Goal: Information Seeking & Learning: Learn about a topic

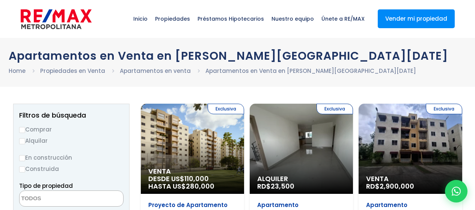
select select
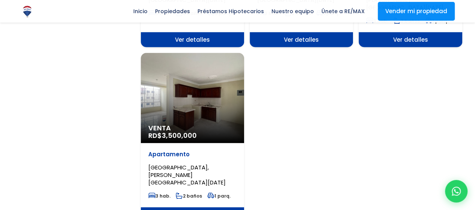
scroll to position [939, 0]
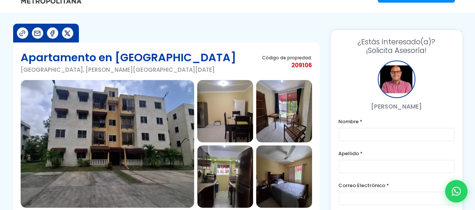
scroll to position [38, 0]
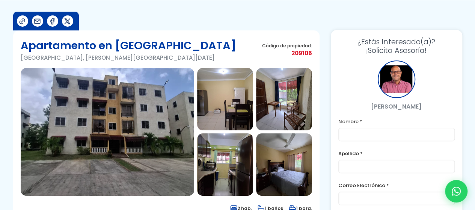
click at [150, 137] on img at bounding box center [107, 132] width 173 height 128
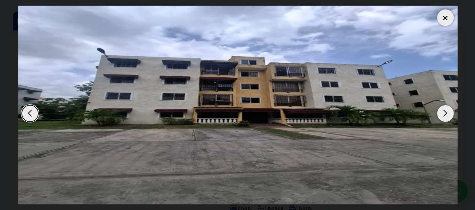
click at [445, 109] on div "Next slide" at bounding box center [445, 113] width 17 height 17
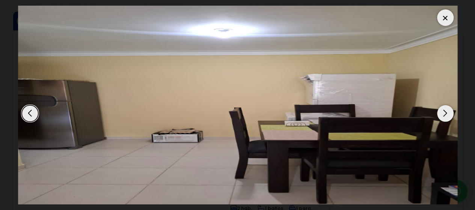
click at [442, 110] on div "Next slide" at bounding box center [445, 113] width 17 height 17
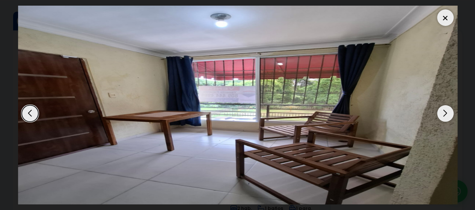
click at [442, 110] on div "Next slide" at bounding box center [445, 113] width 17 height 17
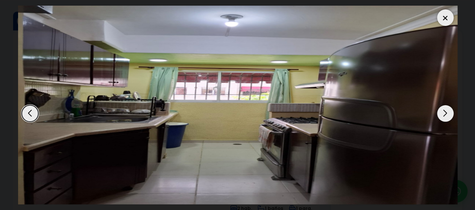
click at [442, 110] on div "Next slide" at bounding box center [445, 113] width 17 height 17
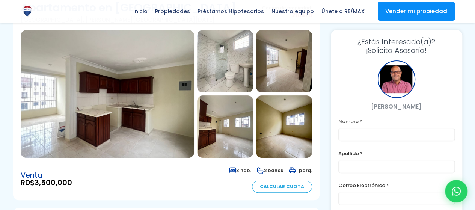
scroll to position [38, 0]
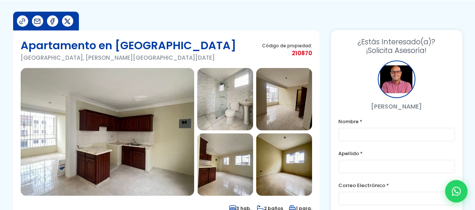
click at [121, 125] on img at bounding box center [107, 132] width 173 height 128
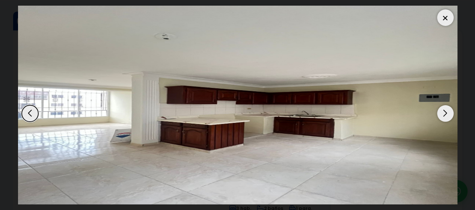
click at [438, 114] on div "Next slide" at bounding box center [445, 113] width 17 height 17
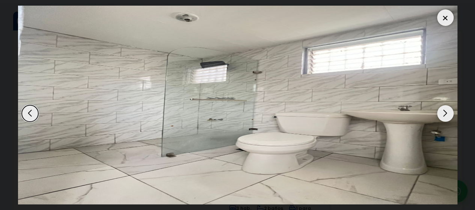
click at [438, 114] on div "Next slide" at bounding box center [445, 113] width 17 height 17
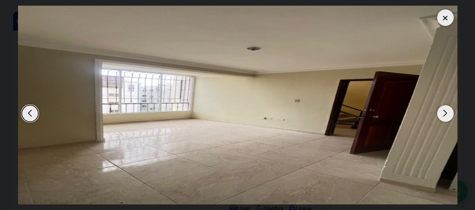
click at [438, 114] on div "Next slide" at bounding box center [445, 113] width 17 height 17
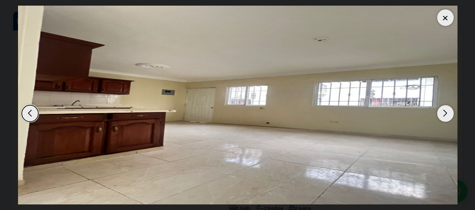
click at [438, 114] on div "Next slide" at bounding box center [445, 113] width 17 height 17
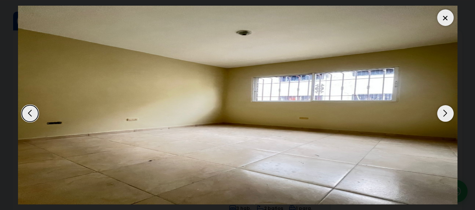
click at [438, 114] on div "Next slide" at bounding box center [445, 113] width 17 height 17
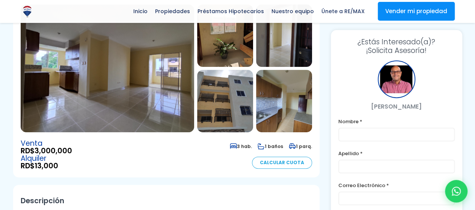
scroll to position [113, 0]
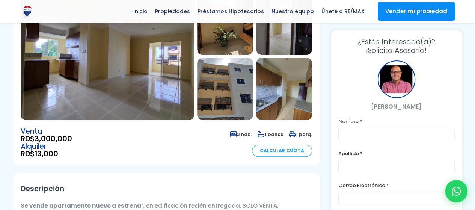
click at [121, 83] on img at bounding box center [107, 56] width 173 height 128
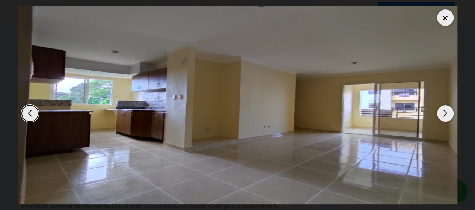
click at [444, 113] on div "Next slide" at bounding box center [445, 113] width 17 height 17
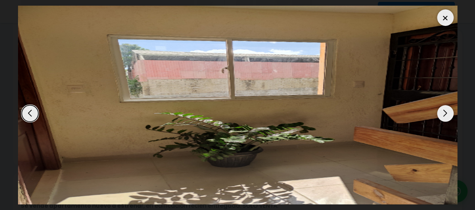
click at [444, 113] on div "Next slide" at bounding box center [445, 113] width 17 height 17
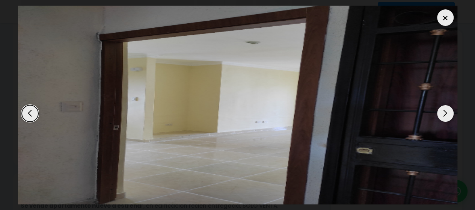
click at [444, 113] on div "Next slide" at bounding box center [445, 113] width 17 height 17
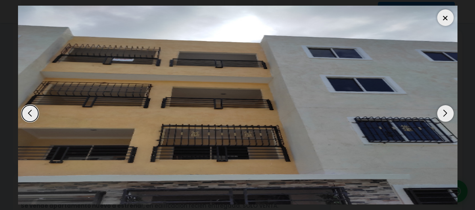
click at [444, 113] on div "Next slide" at bounding box center [445, 113] width 17 height 17
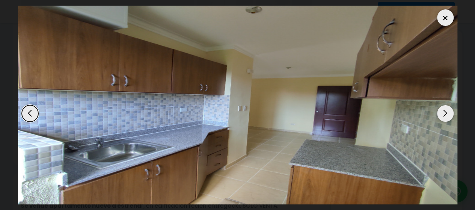
click at [444, 113] on div "Next slide" at bounding box center [445, 113] width 17 height 17
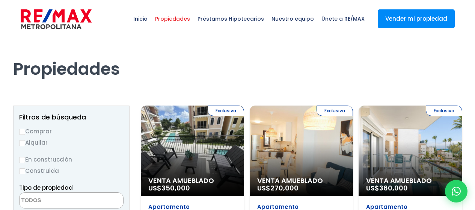
select select
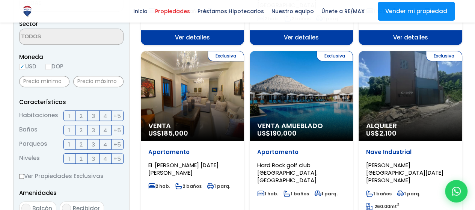
scroll to position [225, 0]
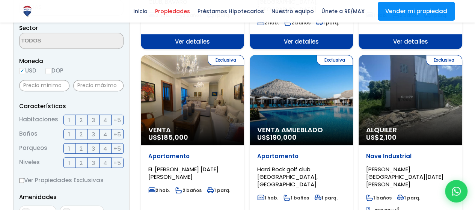
click at [95, 118] on label "3" at bounding box center [93, 120] width 12 height 11
click at [0, 0] on input "3" at bounding box center [0, 0] width 0 height 0
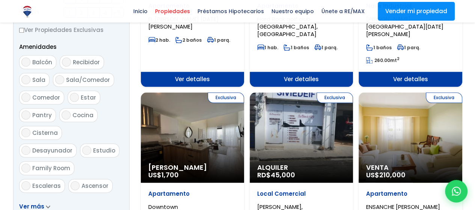
scroll to position [526, 0]
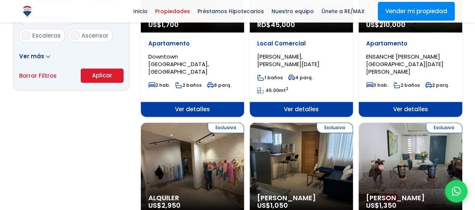
click at [97, 79] on button "Aplicar" at bounding box center [102, 75] width 43 height 14
click at [104, 78] on button "Aplicar" at bounding box center [102, 75] width 43 height 14
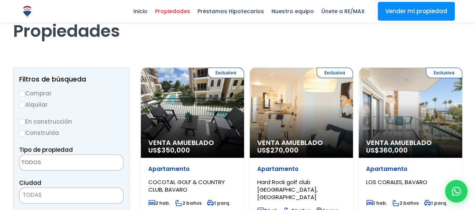
scroll to position [38, 0]
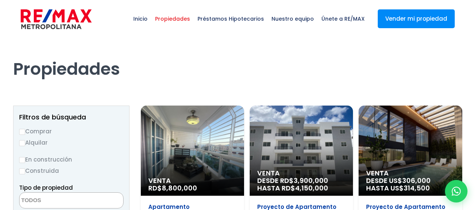
select select
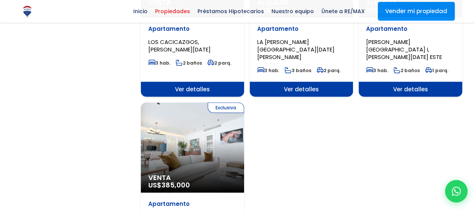
scroll to position [901, 0]
